Goal: Information Seeking & Learning: Find specific fact

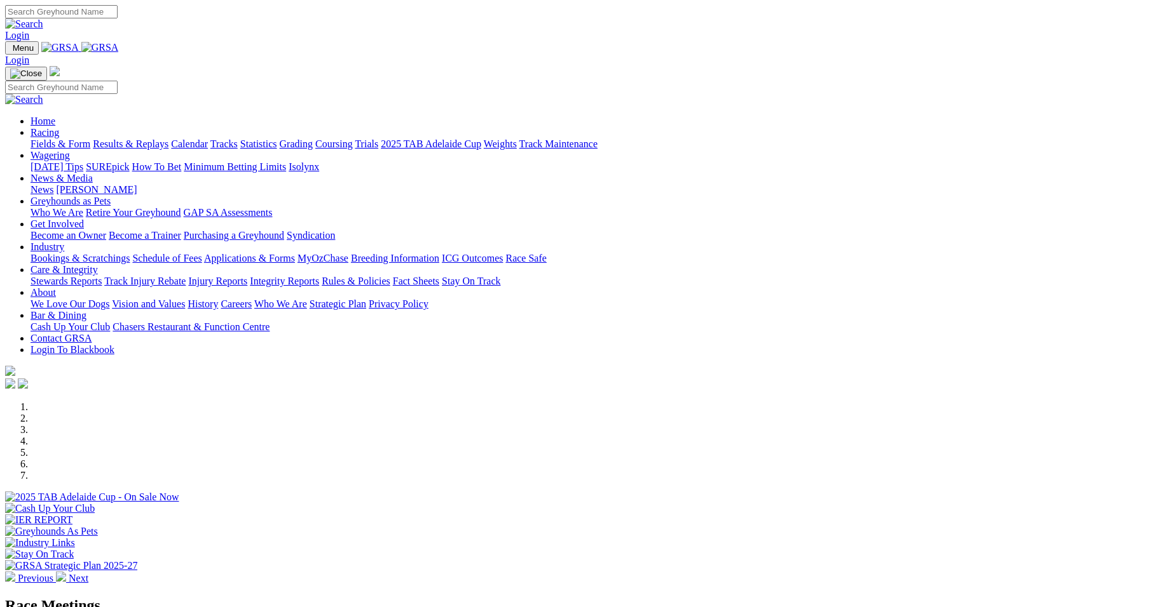
click at [168, 139] on link "Results & Replays" at bounding box center [131, 144] width 76 height 11
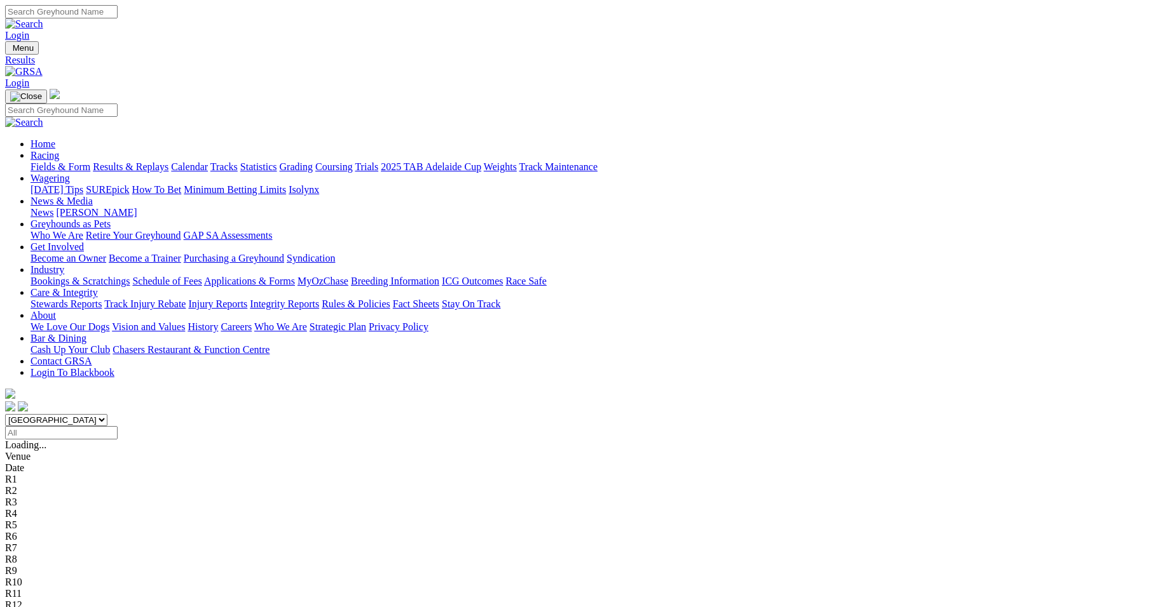
click at [107, 414] on select "South Australia New South Wales Northern Territory Queensland Tasmania Victoria…" at bounding box center [56, 420] width 102 height 12
select select "QLD"
click at [107, 414] on select "South Australia New South Wales Northern Territory Queensland Tasmania Victoria…" at bounding box center [56, 420] width 102 height 12
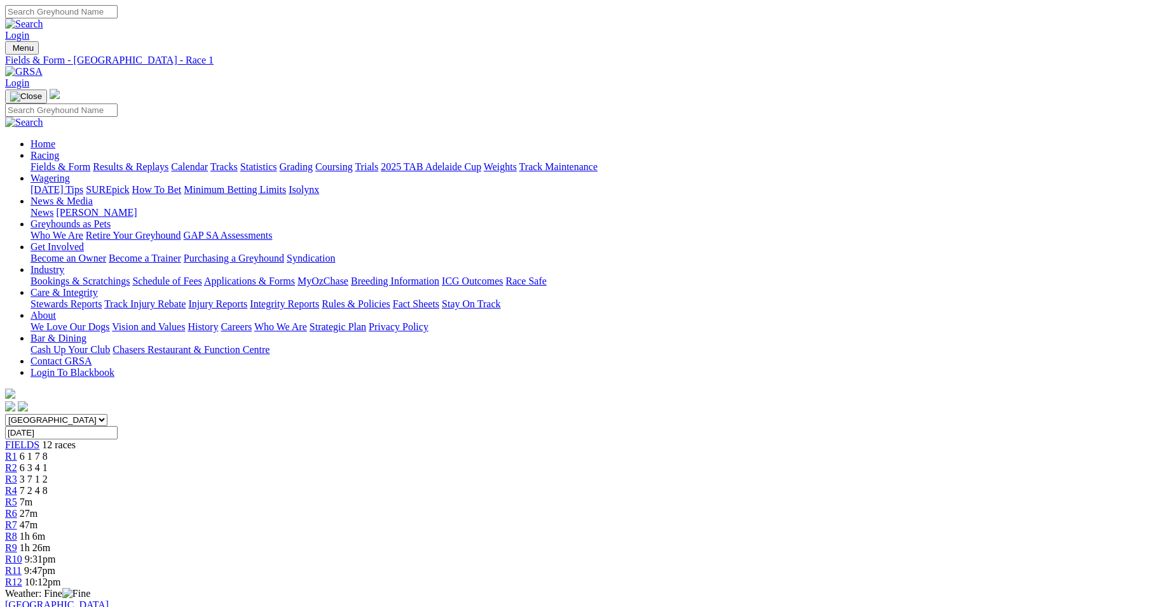
click at [37, 520] on span "47m" at bounding box center [29, 525] width 18 height 11
